Goal: Task Accomplishment & Management: Use online tool/utility

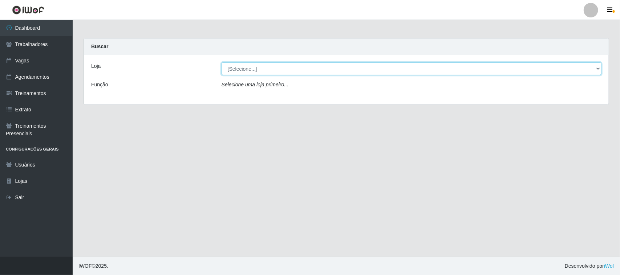
drag, startPoint x: 0, startPoint y: 0, endPoint x: 228, endPoint y: 68, distance: 238.0
click at [228, 68] on select "[Selecione...] Nordestão - [GEOGRAPHIC_DATA]" at bounding box center [411, 68] width 380 height 13
select select "420"
click at [221, 62] on select "[Selecione...] Nordestão - [GEOGRAPHIC_DATA]" at bounding box center [411, 68] width 380 height 13
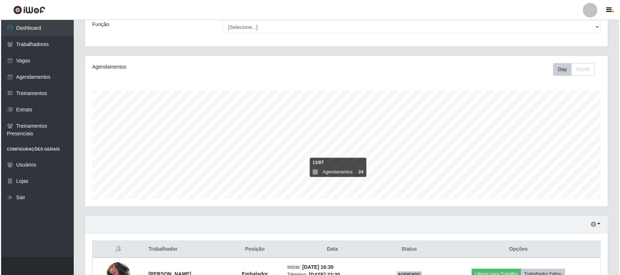
scroll to position [143, 0]
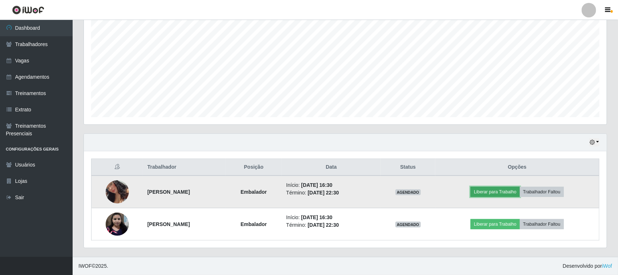
click at [493, 196] on button "Liberar para Trabalho" at bounding box center [495, 192] width 49 height 10
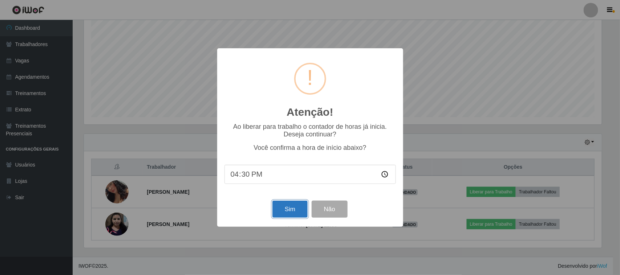
click at [281, 210] on button "Sim" at bounding box center [289, 209] width 35 height 17
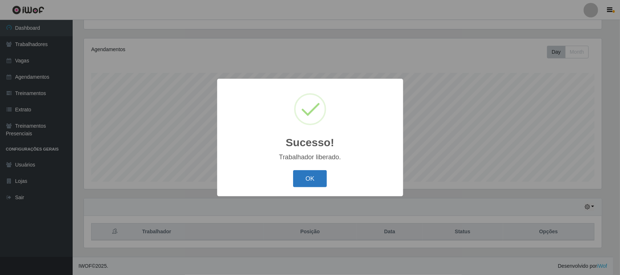
click at [302, 179] on button "OK" at bounding box center [310, 178] width 34 height 17
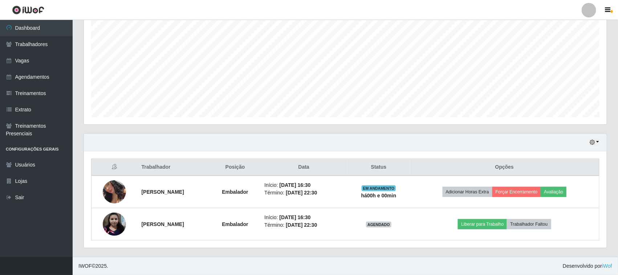
scroll to position [143, 0]
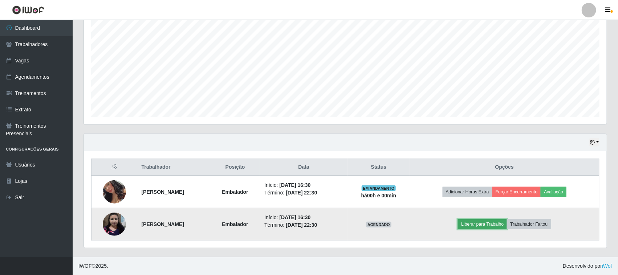
click at [478, 228] on button "Liberar para Trabalho" at bounding box center [482, 224] width 49 height 10
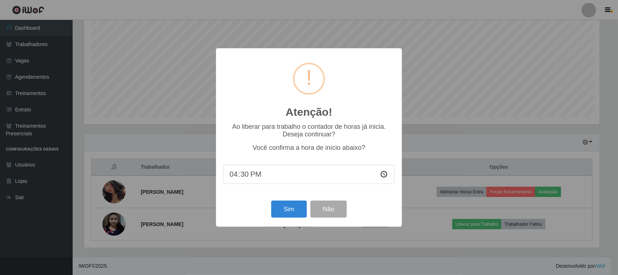
scroll to position [151, 518]
click at [267, 200] on div "Atenção! × Ao liberar para trabalho o contador de horas já inicia. Deseja conti…" at bounding box center [310, 137] width 186 height 179
click at [275, 209] on button "Sim" at bounding box center [289, 209] width 35 height 17
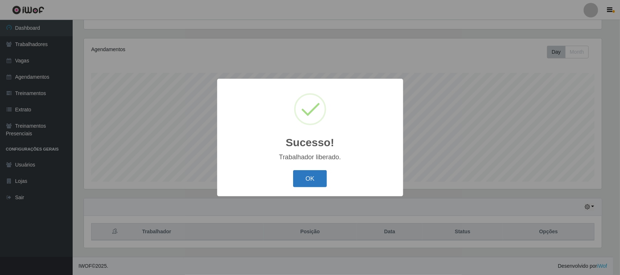
click at [323, 173] on button "OK" at bounding box center [310, 178] width 34 height 17
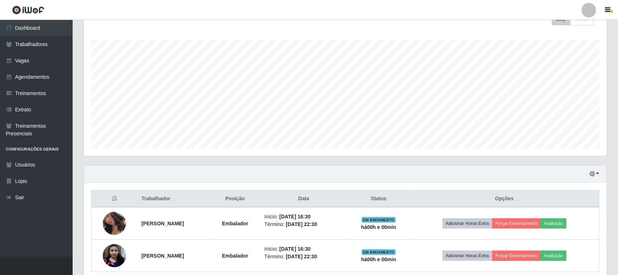
scroll to position [143, 0]
